Goal: Task Accomplishment & Management: Complete application form

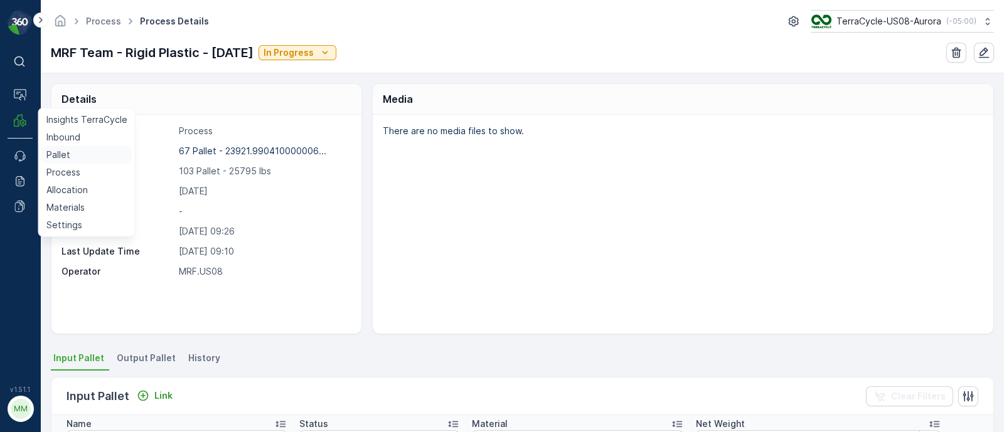
click at [65, 151] on p "Pallet" at bounding box center [58, 155] width 24 height 13
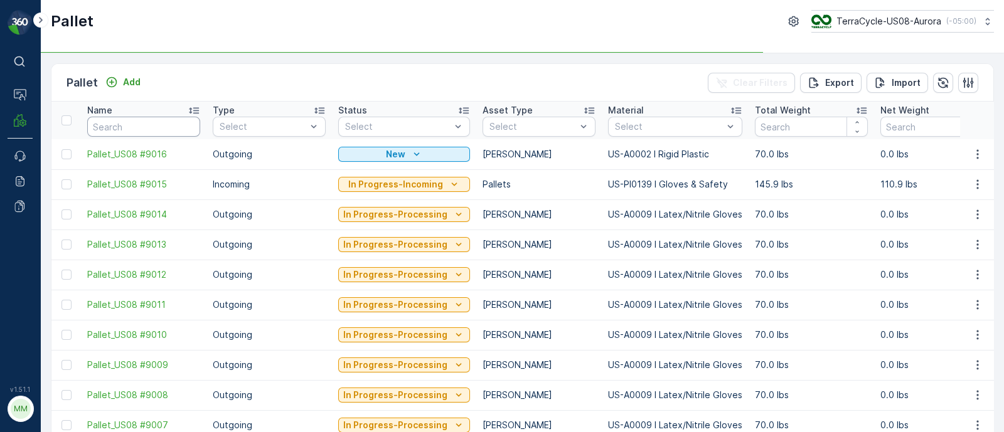
click at [151, 120] on input "text" at bounding box center [143, 127] width 113 height 20
paste input "SC7877"
type input "SC7877"
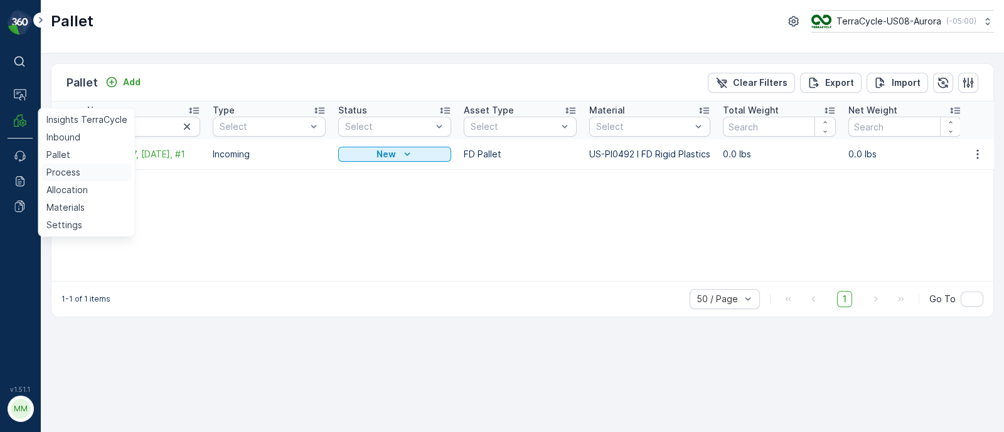
click at [61, 172] on p "Process" at bounding box center [63, 172] width 34 height 13
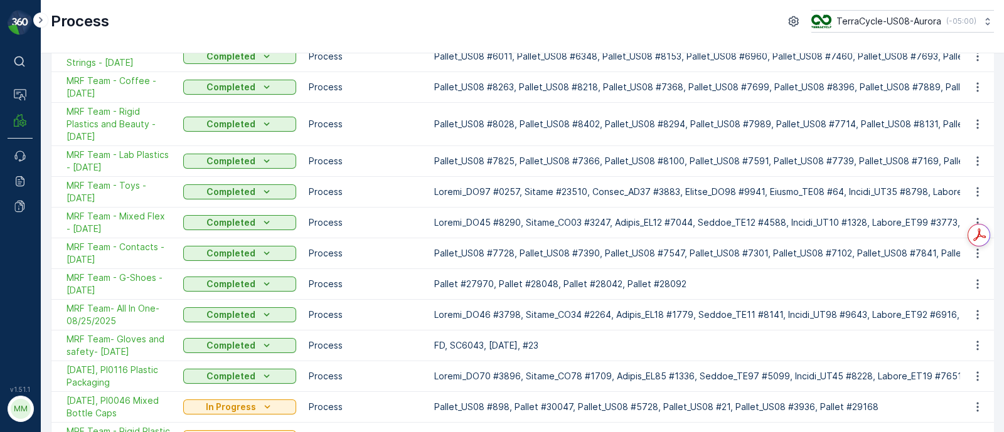
scroll to position [383, 0]
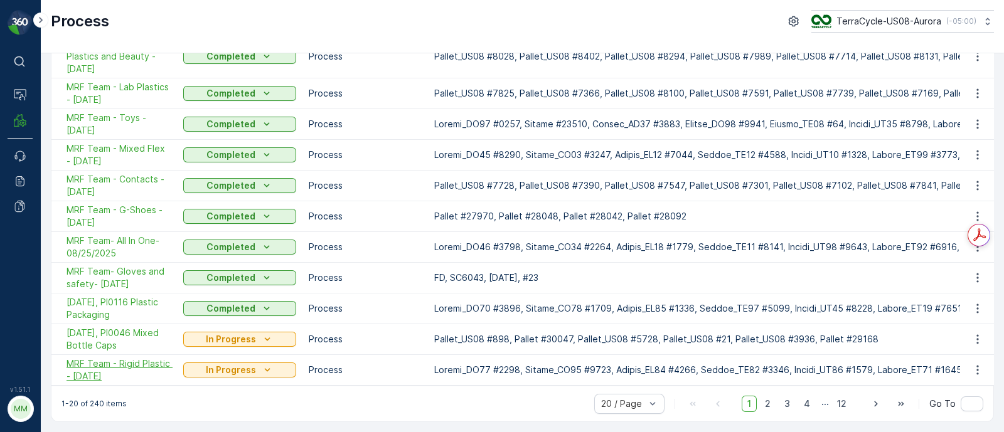
drag, startPoint x: 59, startPoint y: 353, endPoint x: 117, endPoint y: 369, distance: 60.6
click at [117, 369] on td "MRF Team - Rigid Plastic - 8/13/25" at bounding box center [113, 370] width 125 height 31
click at [93, 364] on span "MRF Team - Rigid Plastic - 8/13/25" at bounding box center [118, 370] width 104 height 25
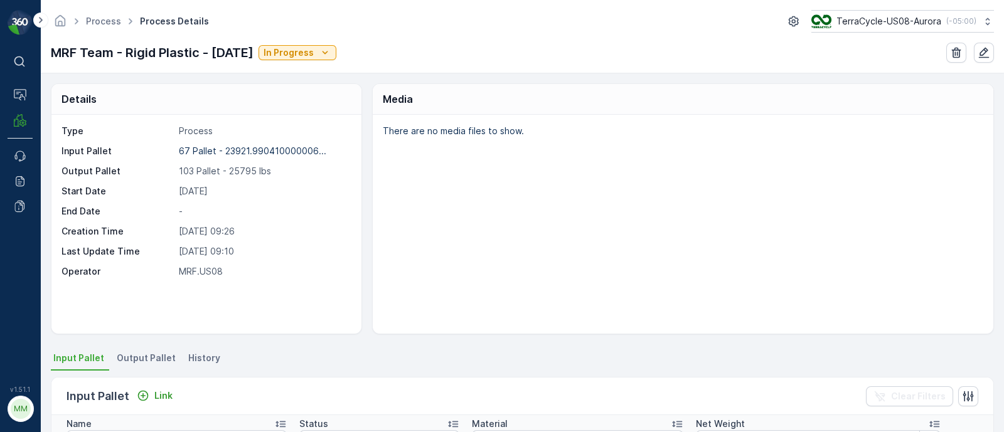
drag, startPoint x: 48, startPoint y: 51, endPoint x: 261, endPoint y: 53, distance: 213.3
click at [261, 53] on div "Process Process Details TerraCycle-US08-Aurora ( -05:00 ) MRF Team - Rigid Plas…" at bounding box center [522, 36] width 963 height 73
copy p "MRF Team - Rigid Plastic - 8/13/25"
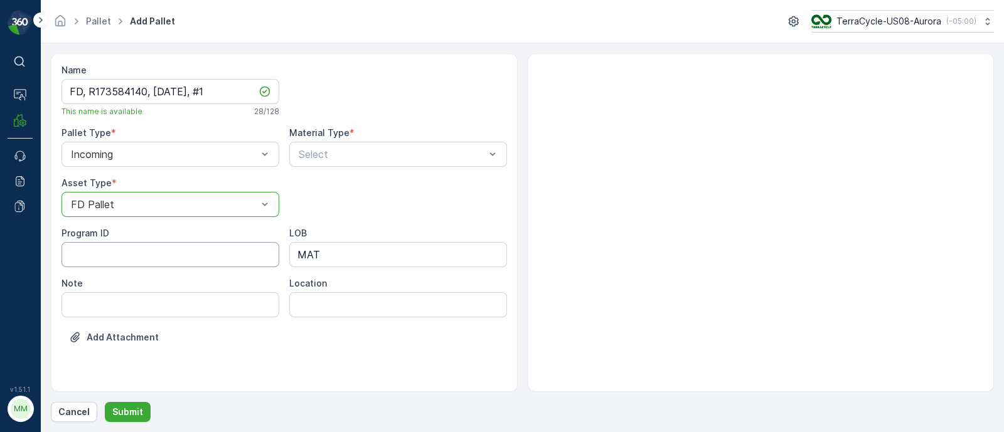
click at [139, 257] on ID "Program ID" at bounding box center [170, 254] width 218 height 25
paste ID "ZWP-0002"
type ID "ZWP-0002"
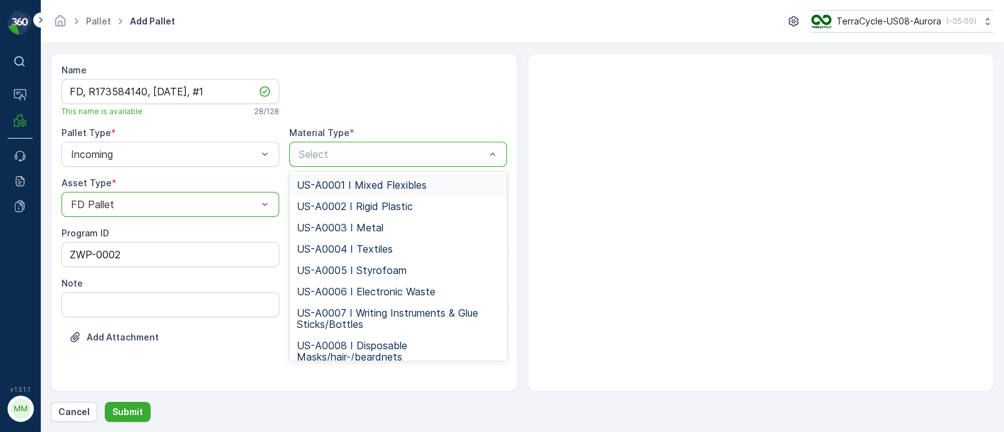
type input "US-PI0235 I Disposable Gloves Zero Waste Pallets (Prepaid)"
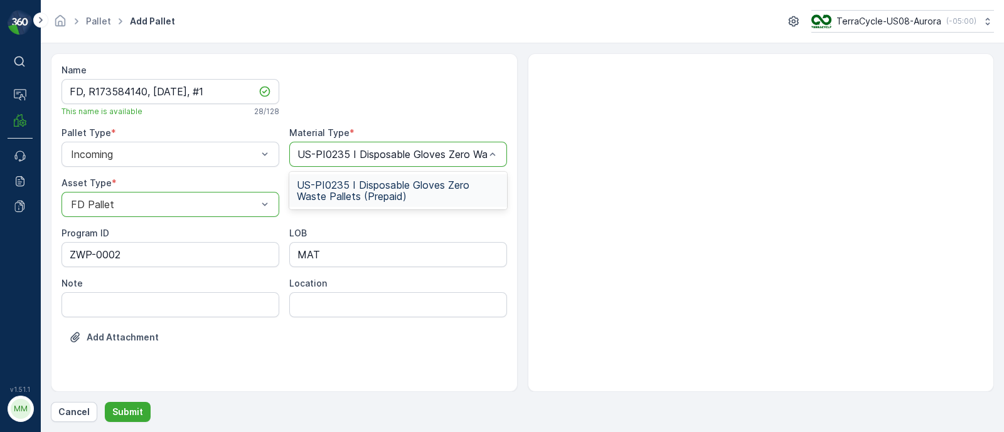
scroll to position [0, 97]
click at [329, 189] on span "US-PI0235 I Disposable Gloves Zero Waste Pallets (Prepaid)" at bounding box center [398, 190] width 203 height 23
click at [129, 410] on p "Submit" at bounding box center [127, 412] width 31 height 13
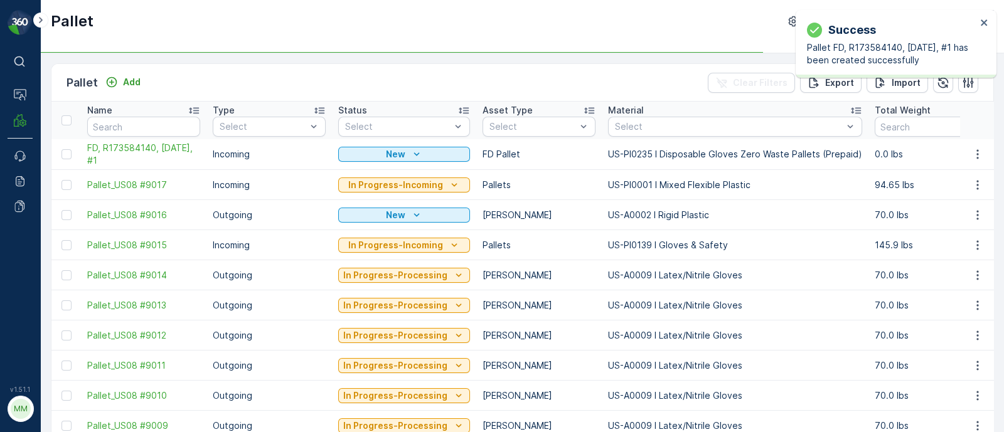
click at [979, 22] on div "Success Pallet FD, R173584140, 09/30/25, #1 has been created successfully" at bounding box center [891, 44] width 177 height 53
click at [976, 151] on icon "button" at bounding box center [977, 154] width 2 height 9
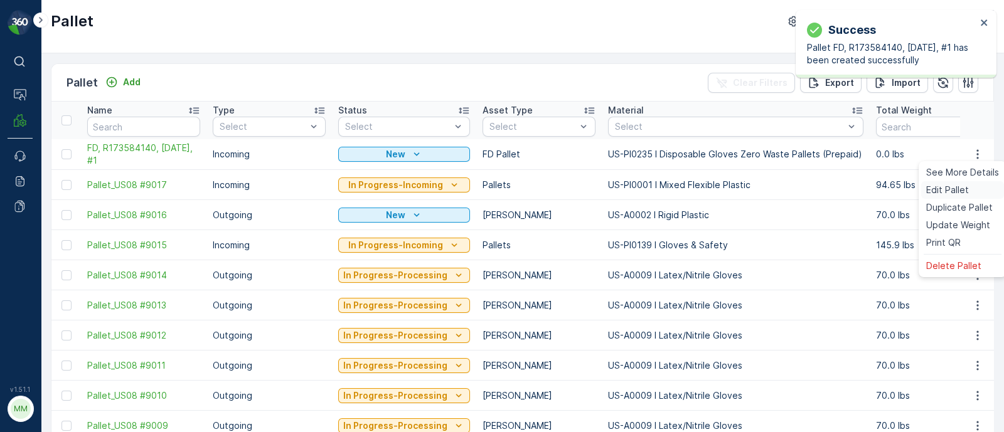
click at [943, 193] on span "Edit Pallet" at bounding box center [947, 190] width 43 height 13
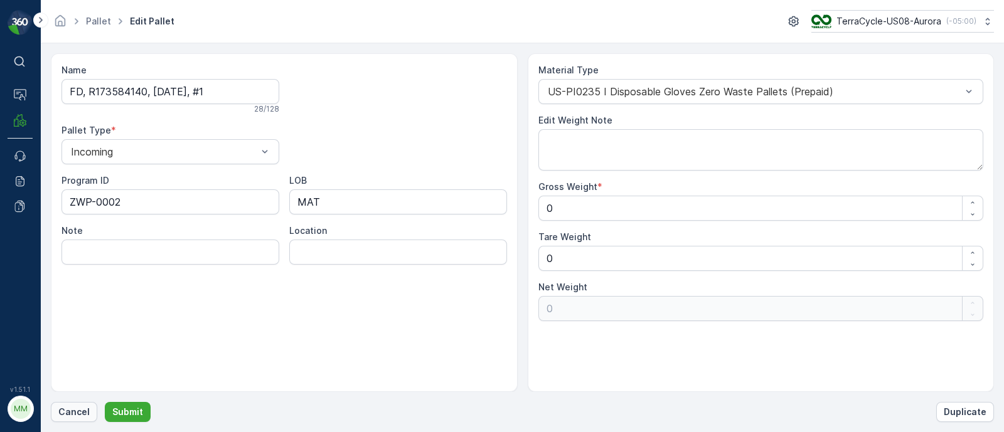
click at [65, 418] on p "Cancel" at bounding box center [73, 412] width 31 height 13
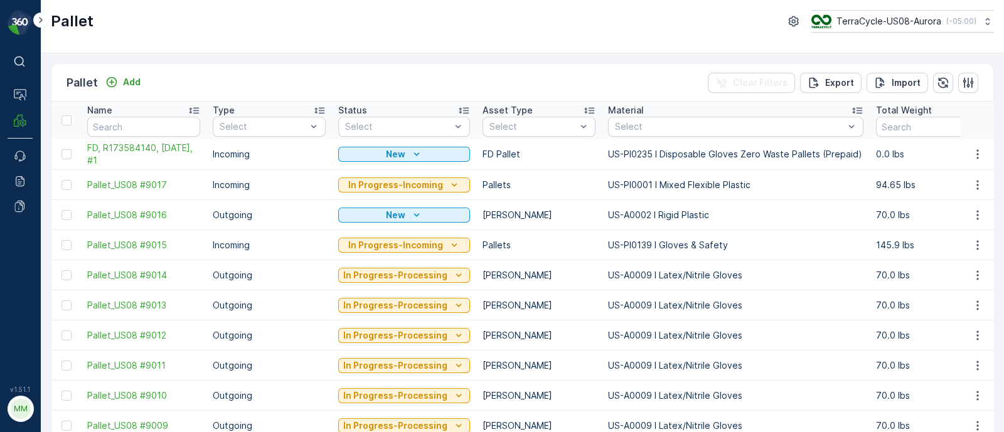
click at [113, 153] on span "FD, R173584140, [DATE], #1" at bounding box center [143, 154] width 113 height 25
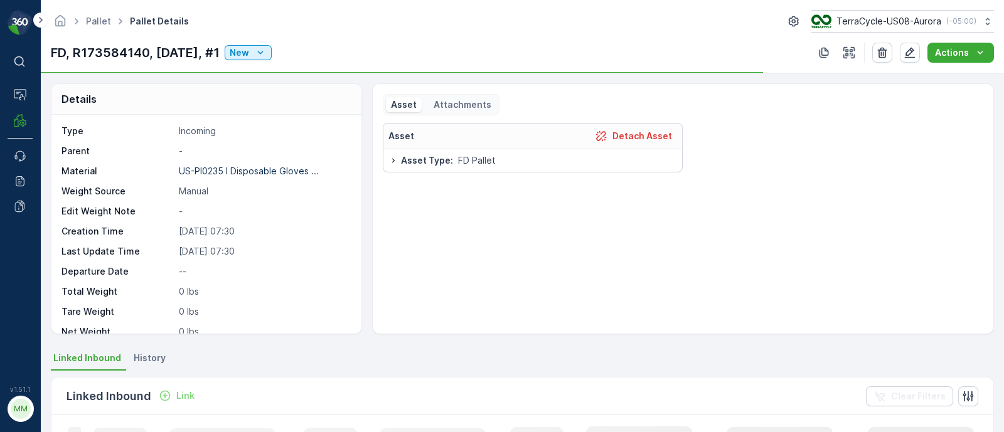
click at [482, 100] on p "Attachments" at bounding box center [462, 104] width 60 height 13
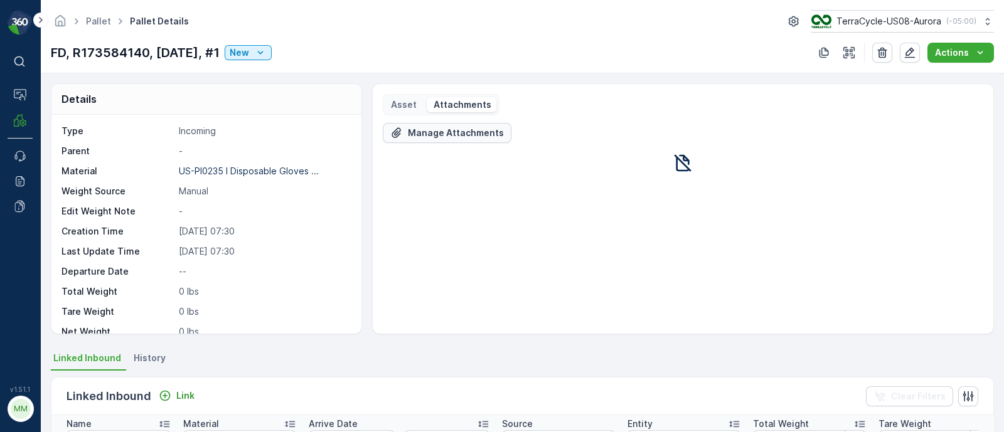
click at [472, 131] on p "Manage Attachments" at bounding box center [456, 133] width 96 height 13
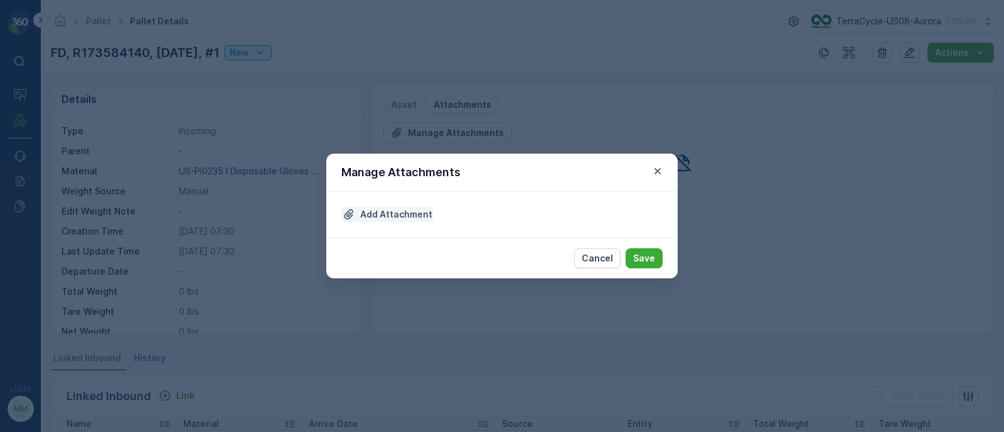
click at [408, 216] on p "Add Attachment" at bounding box center [396, 214] width 72 height 13
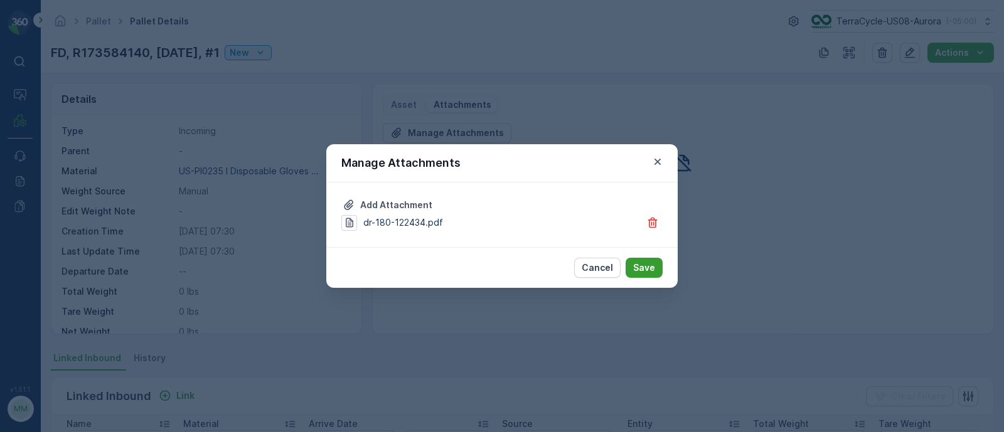
click at [634, 270] on p "Save" at bounding box center [644, 268] width 22 height 13
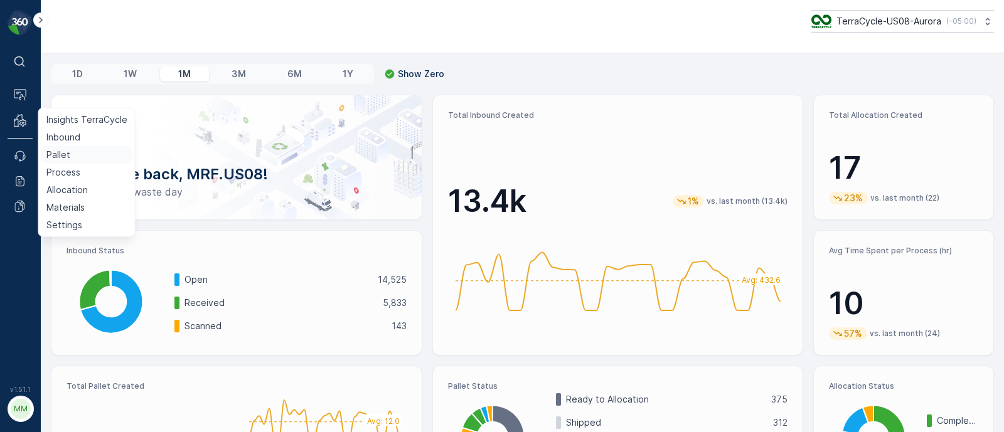
click at [62, 158] on p "Pallet" at bounding box center [58, 155] width 24 height 13
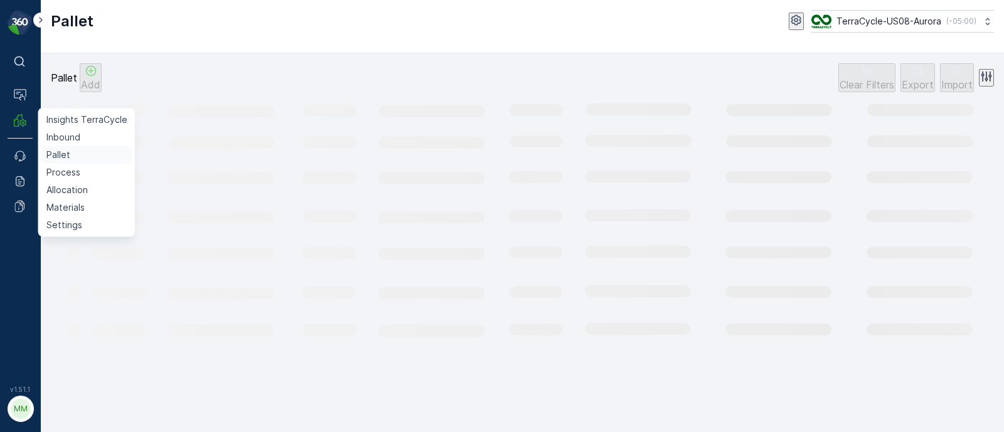
click at [75, 155] on link "Pallet" at bounding box center [86, 155] width 91 height 18
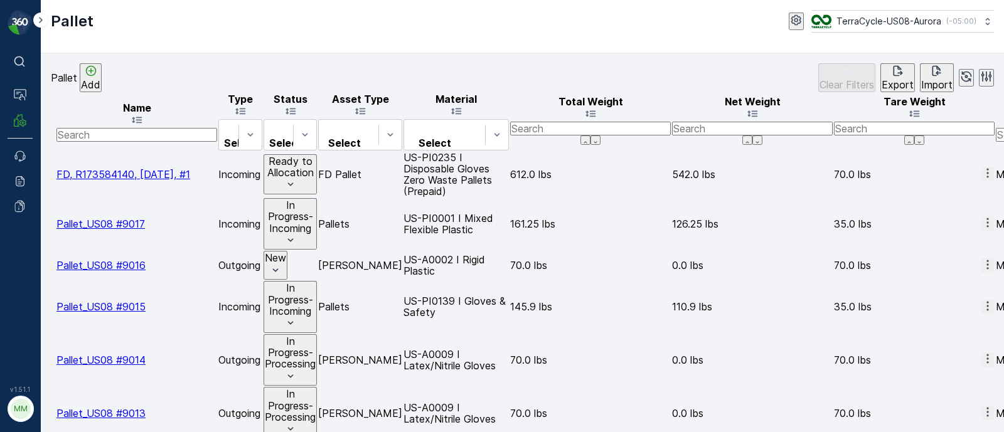
drag, startPoint x: 82, startPoint y: 148, endPoint x: 163, endPoint y: 165, distance: 83.3
click at [163, 165] on td "FD, R173584140, [DATE], #1" at bounding box center [136, 174] width 161 height 45
copy span "FD, R173584140, [DATE], #1"
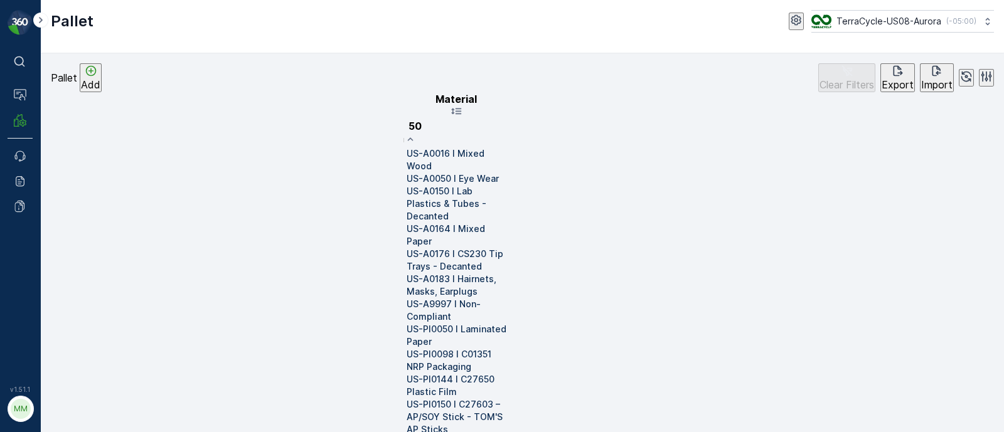
type input "504"
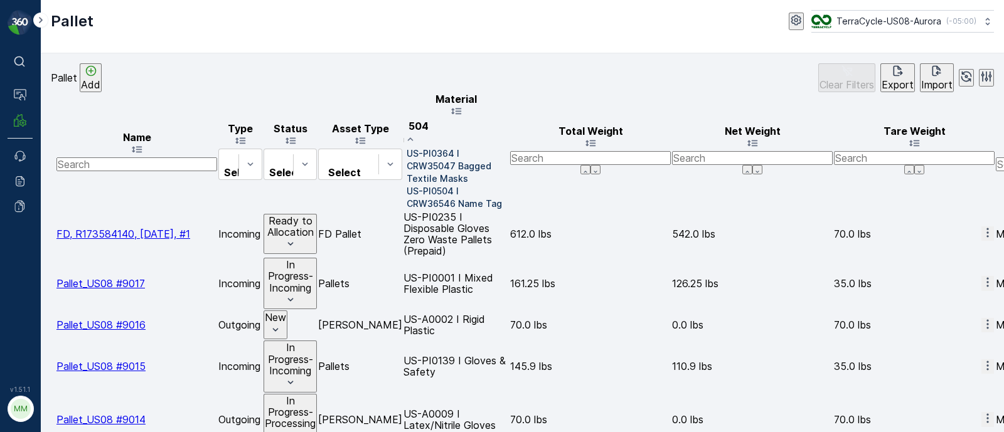
click at [509, 185] on p "US-PI0504 I CRW36546 Name Tag" at bounding box center [457, 197] width 102 height 25
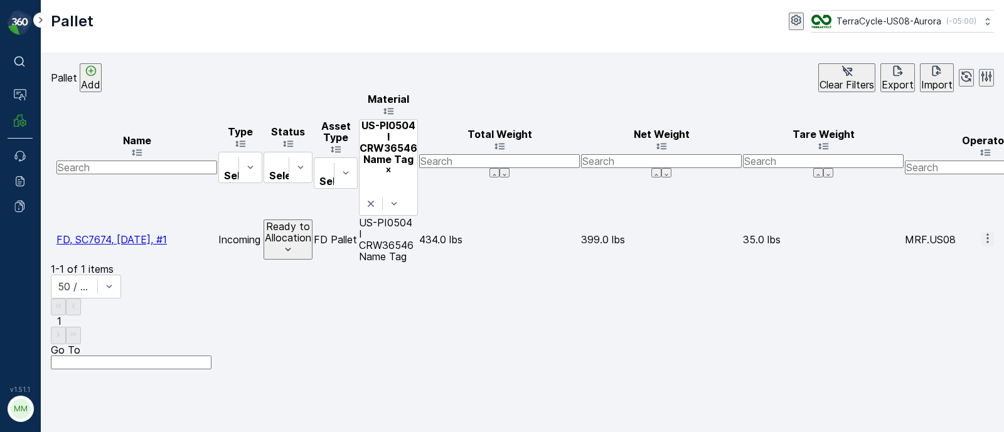
drag, startPoint x: 80, startPoint y: 166, endPoint x: 191, endPoint y: 162, distance: 111.1
copy span "FD, SC7674, 09/12/25, #1"
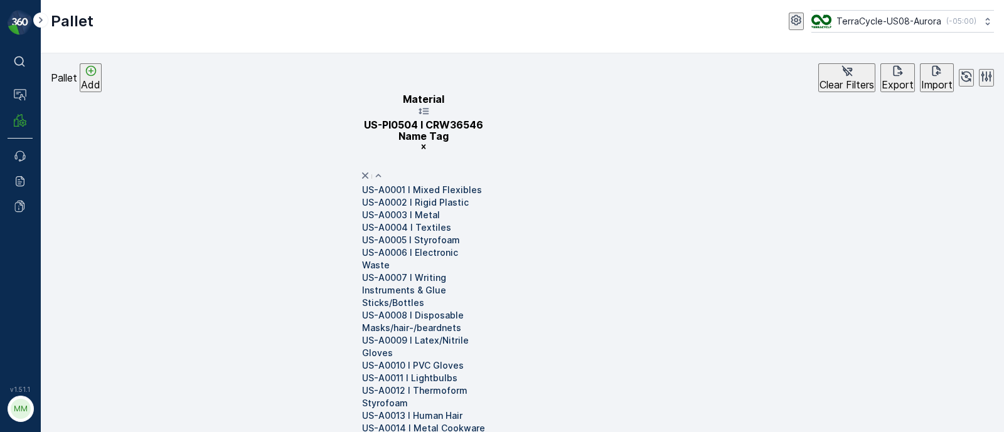
type input "US-PI0506 I C26216 Cases"
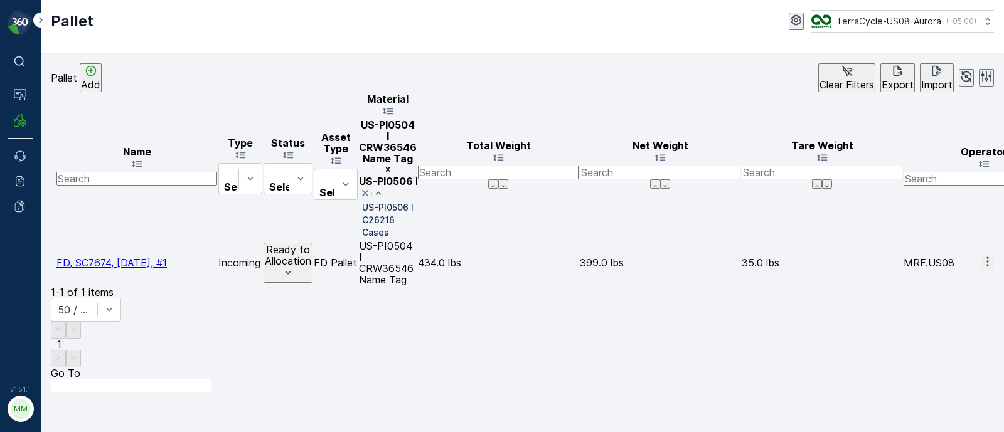
click at [417, 201] on p "US-PI0506 I C26216 Cases" at bounding box center [389, 220] width 55 height 38
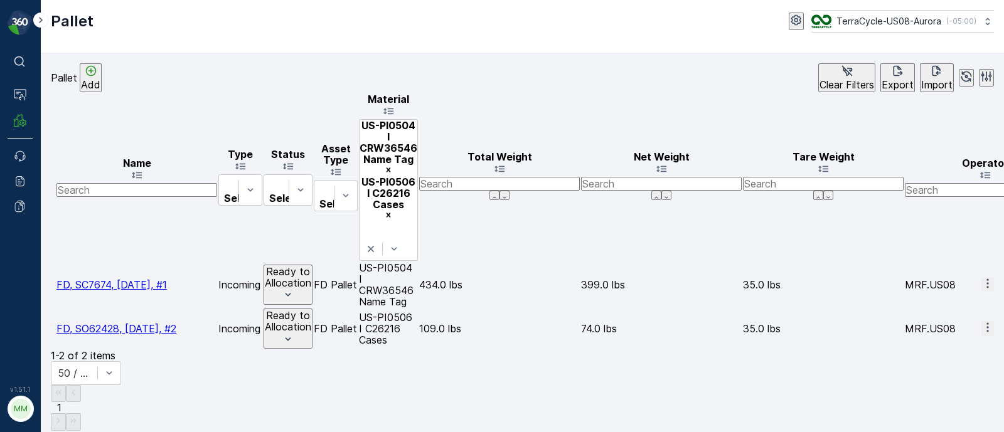
drag, startPoint x: 85, startPoint y: 205, endPoint x: 196, endPoint y: 202, distance: 111.1
click at [196, 309] on td "FD, SO62428, 8/29/25, #2" at bounding box center [136, 329] width 161 height 40
copy span "FD, SO62428, 8/29/25, #2"
drag, startPoint x: 709, startPoint y: 202, endPoint x: 586, endPoint y: 199, distance: 123.0
click at [418, 309] on td "US-PI0506 I C26216 Cases" at bounding box center [388, 329] width 59 height 40
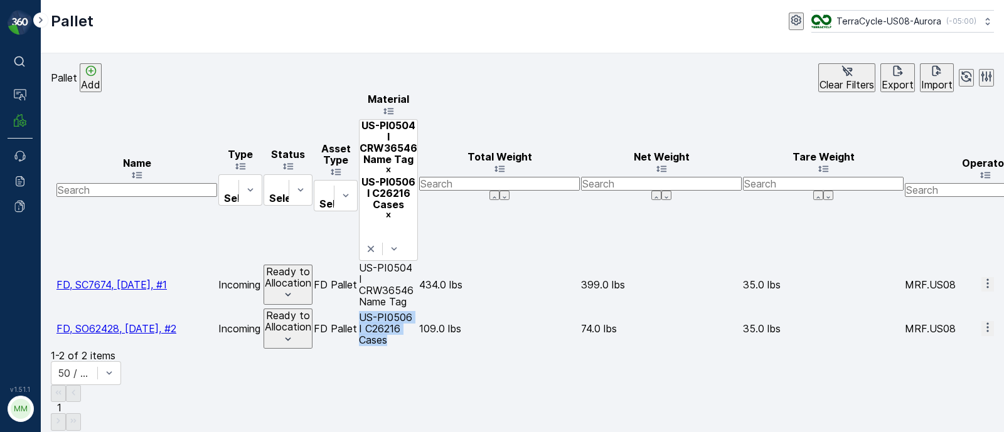
copy p "US-PI0506 I C26216 Cases"
click at [636, 230] on div "Name Type Select Status Select Asset Type Select Material US-PI0504 I CRW36546 …" at bounding box center [522, 221] width 943 height 258
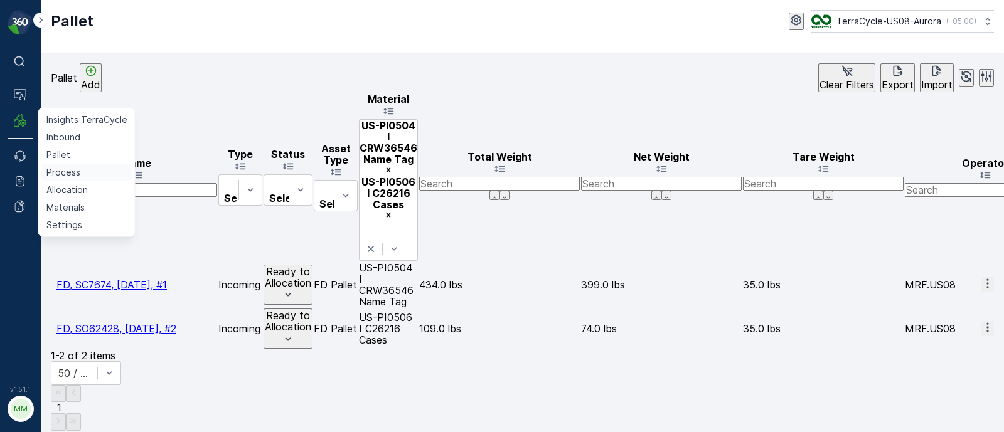
click at [72, 167] on p "Process" at bounding box center [63, 172] width 34 height 13
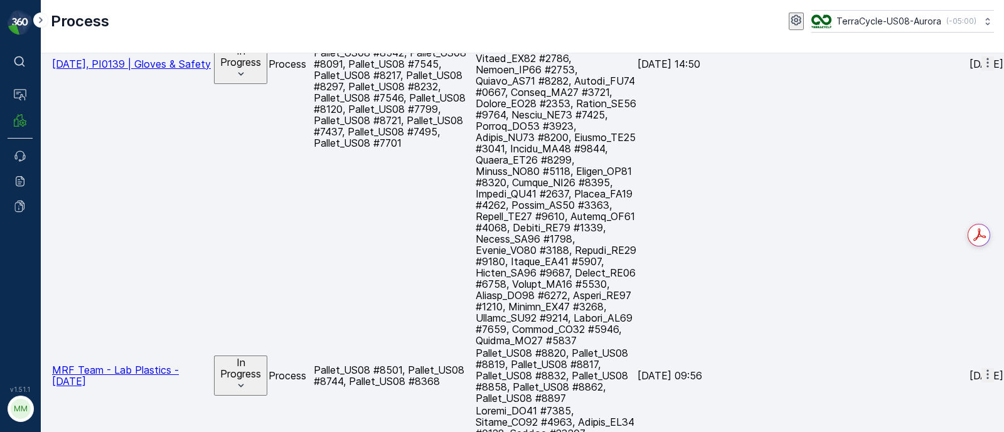
scroll to position [383, 0]
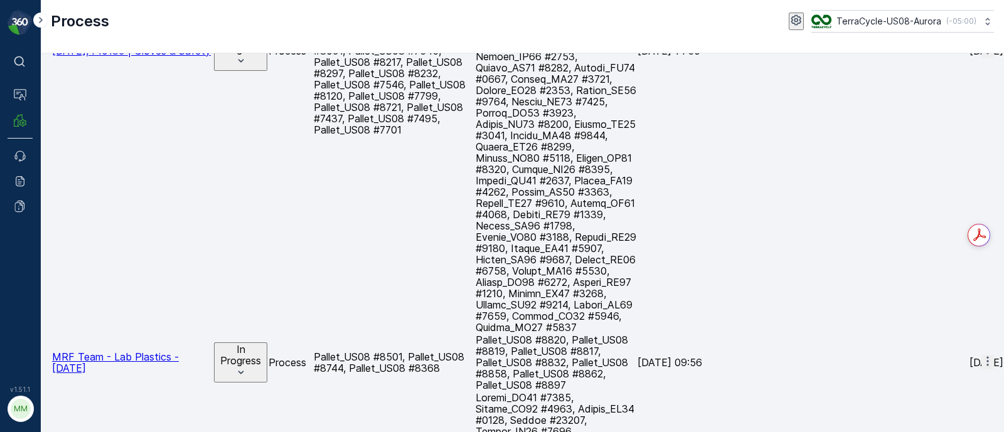
drag, startPoint x: 61, startPoint y: 324, endPoint x: 122, endPoint y: 338, distance: 62.4
copy span "08/19/25, PI0046 Mixed Bottle Caps"
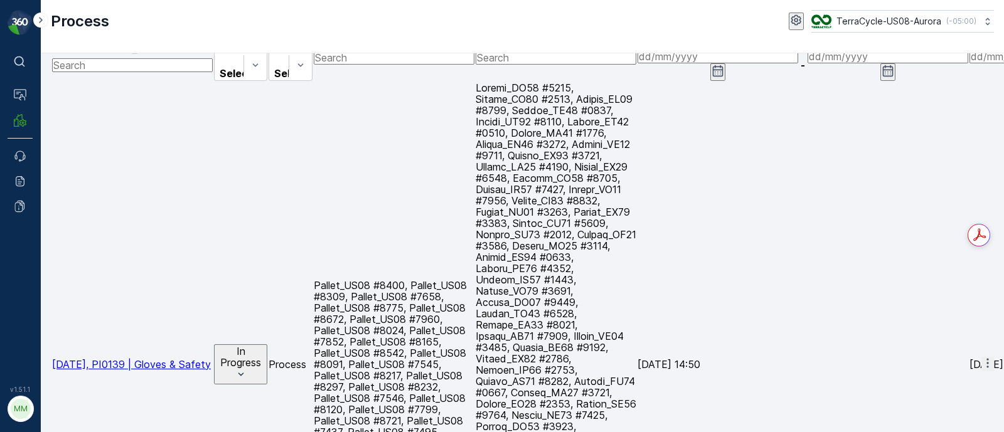
scroll to position [0, 0]
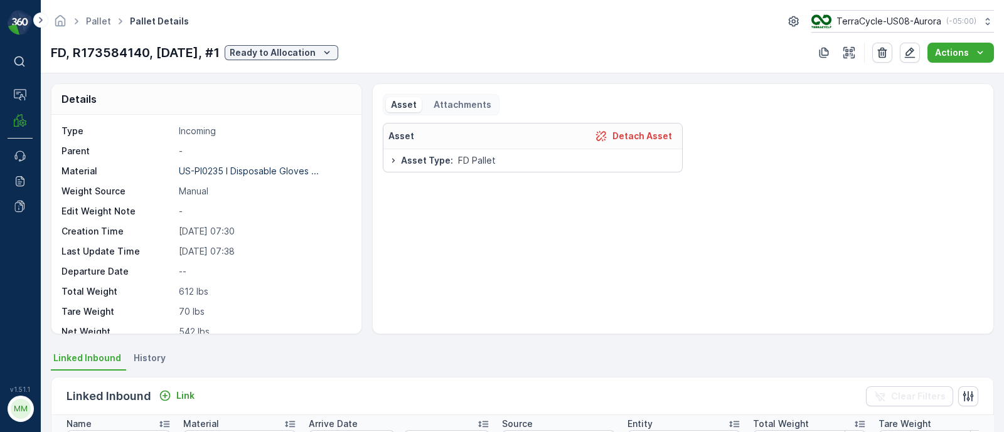
click at [459, 107] on p "Attachments" at bounding box center [462, 104] width 60 height 13
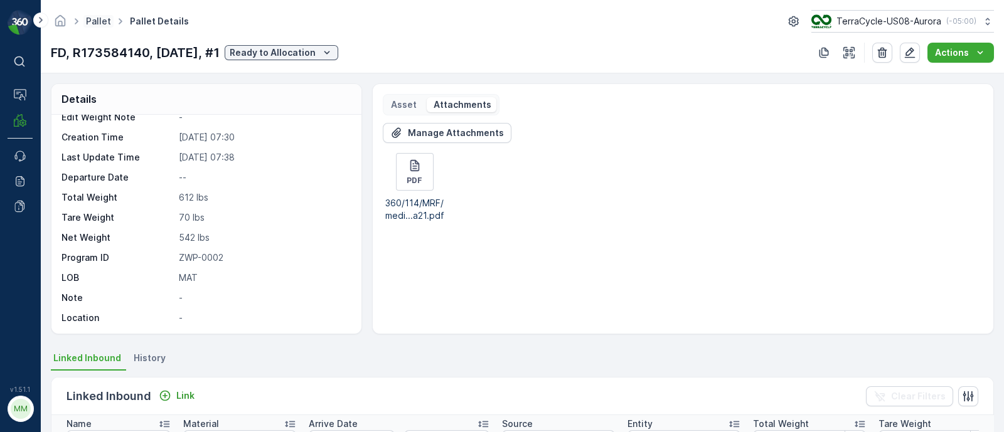
click at [97, 23] on link "Pallet" at bounding box center [98, 21] width 25 height 11
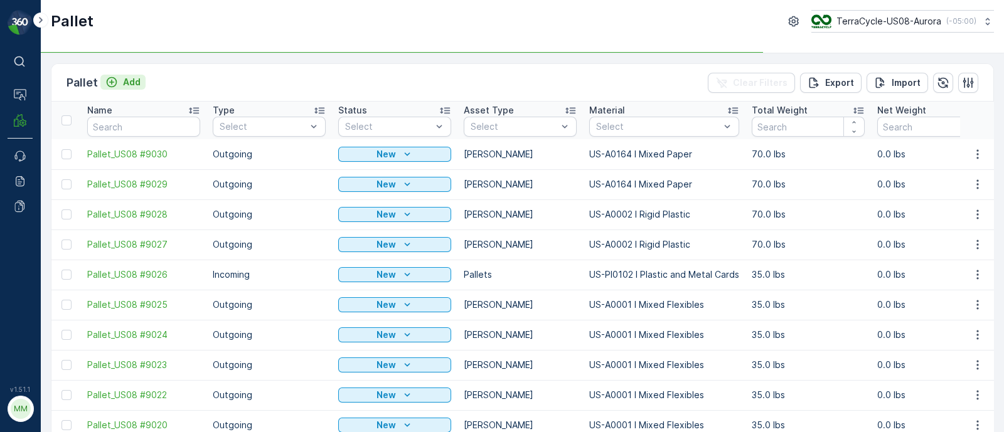
click at [129, 83] on p "Add" at bounding box center [132, 82] width 18 height 13
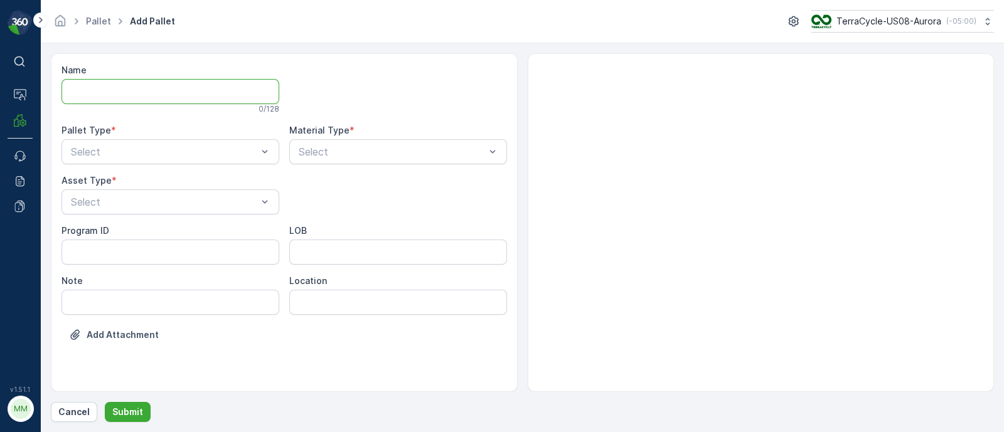
click at [123, 92] on input "Name" at bounding box center [170, 91] width 218 height 25
paste input "SC8046"
type input "FD, SC8046, [DATE], #1"
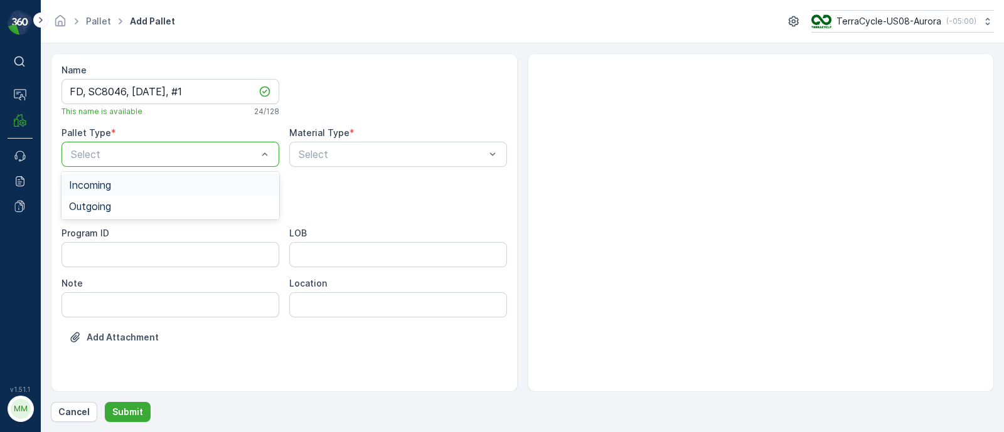
click at [100, 186] on span "Incoming" at bounding box center [90, 184] width 42 height 11
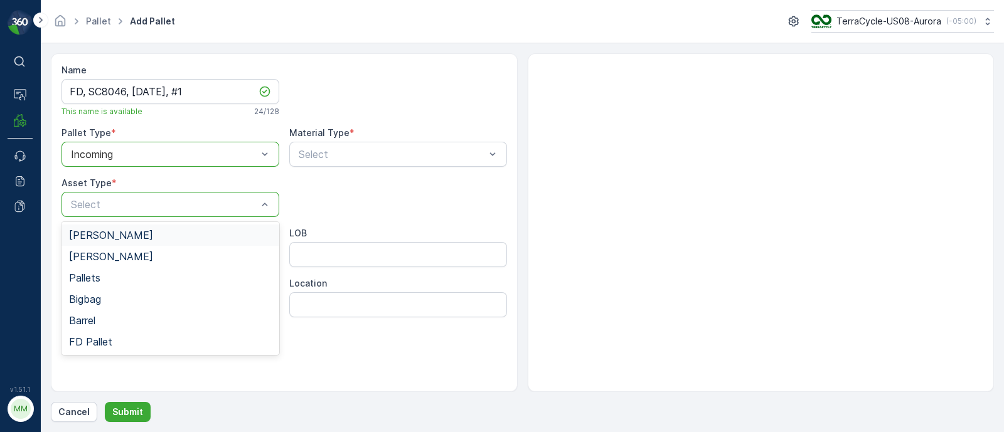
click at [99, 196] on div "Select" at bounding box center [170, 204] width 218 height 25
drag, startPoint x: 105, startPoint y: 337, endPoint x: 120, endPoint y: 326, distance: 19.2
click at [105, 338] on span "FD Pallet" at bounding box center [90, 341] width 43 height 11
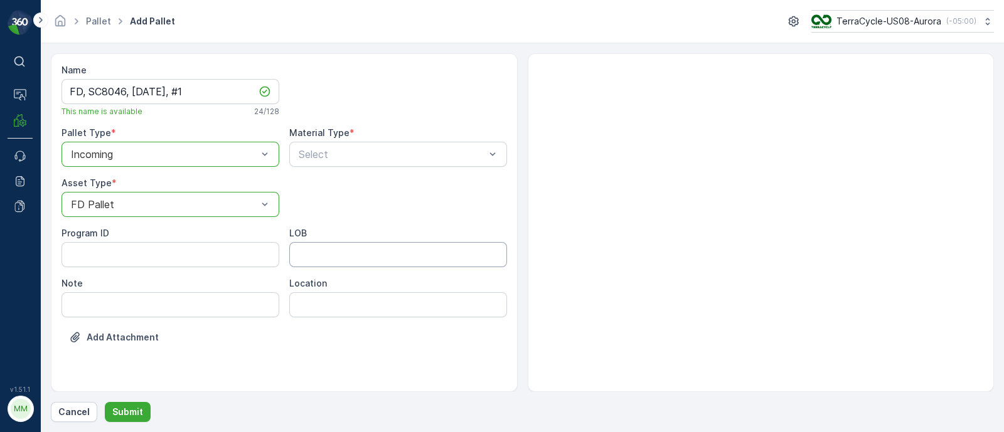
click at [310, 254] on input "LOB" at bounding box center [398, 254] width 218 height 25
type input "MAT"
click at [110, 255] on ID "Program ID" at bounding box center [170, 254] width 218 height 25
paste ID "F-C27610"
type ID "F-C27610"
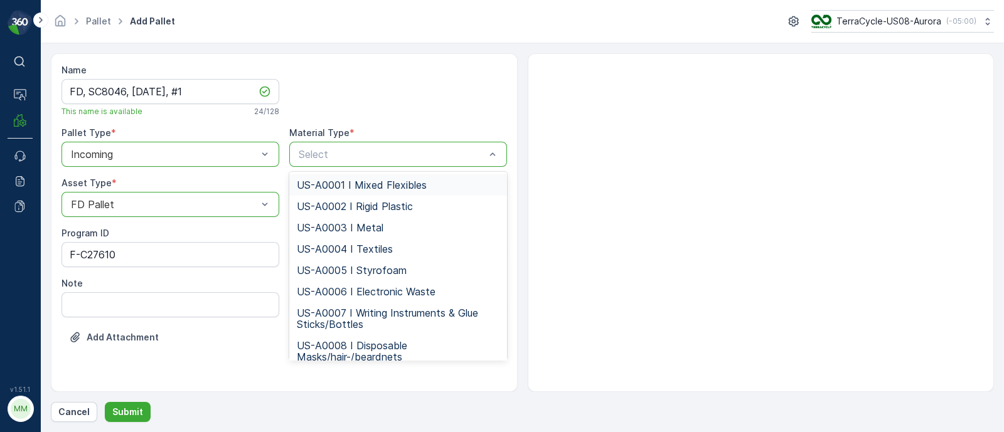
type input "US-PI0473 I FD Nitrile & Latex Gloves"
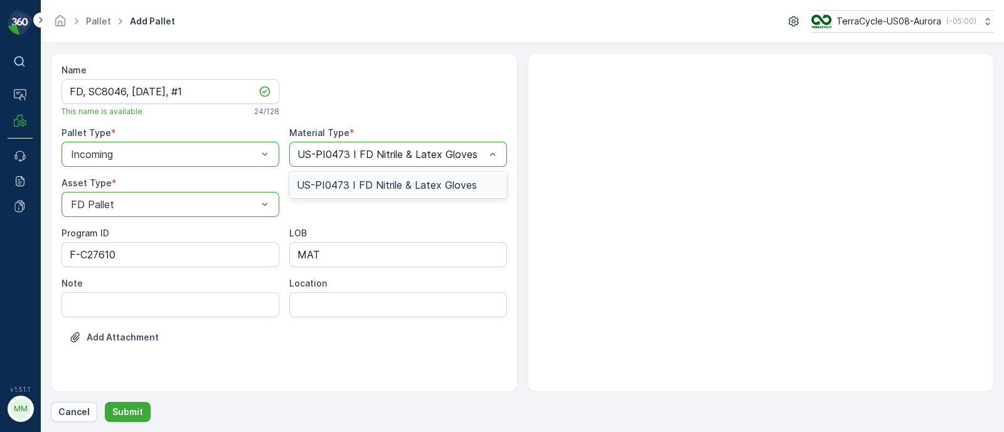
click at [319, 192] on div "US-PI0473 I FD Nitrile & Latex Gloves" at bounding box center [398, 184] width 218 height 21
click at [121, 403] on button "Submit" at bounding box center [128, 412] width 46 height 20
